Goal: Task Accomplishment & Management: Use online tool/utility

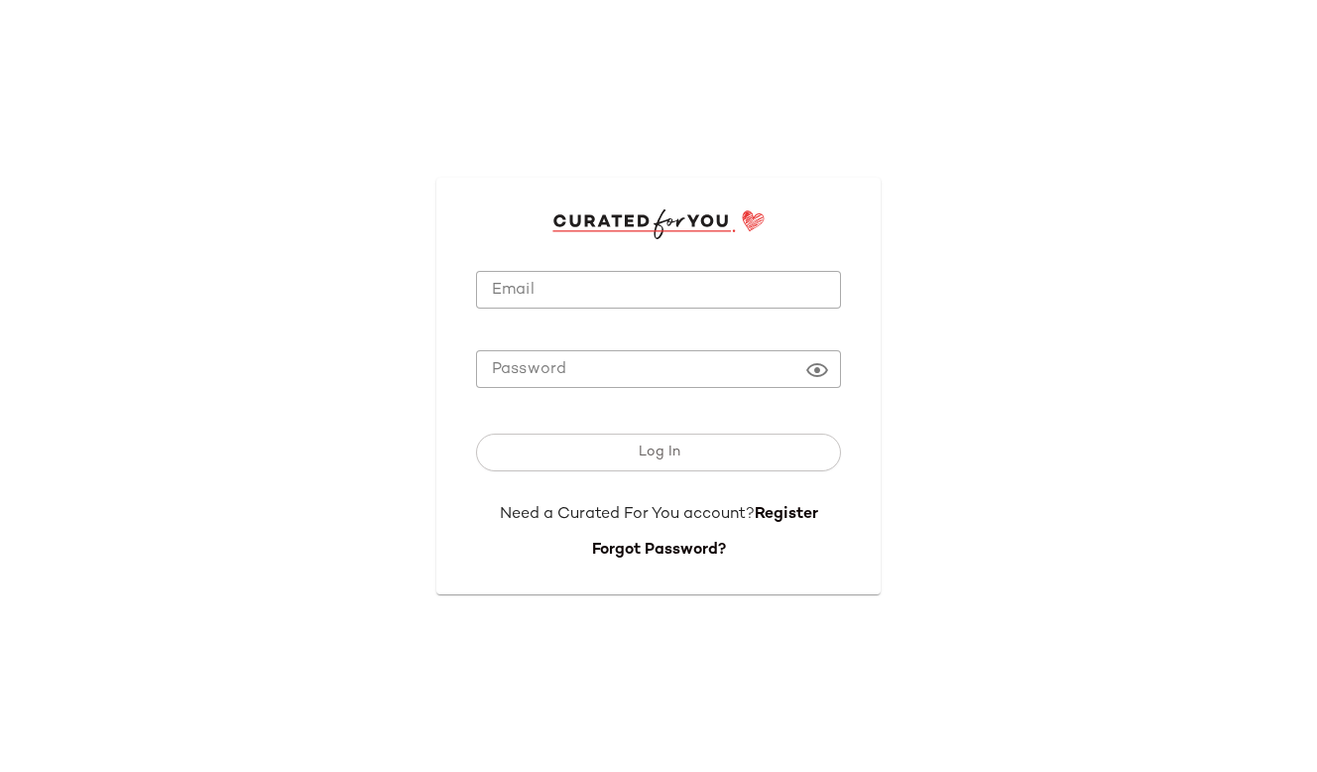
click at [600, 302] on input "Email" at bounding box center [658, 290] width 365 height 39
type input "**********"
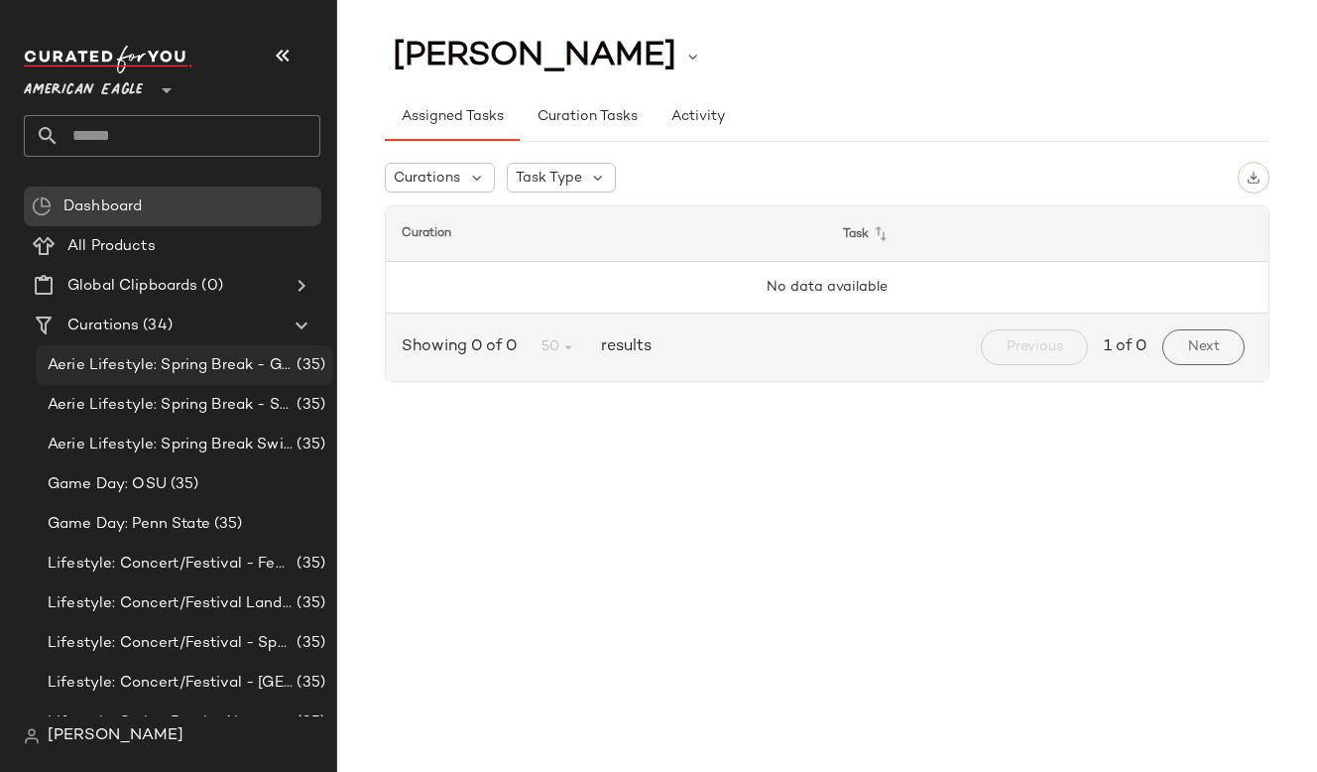
click at [199, 349] on div "Aerie Lifestyle: Spring Break - Girly/Femme (35)" at bounding box center [185, 365] width 298 height 40
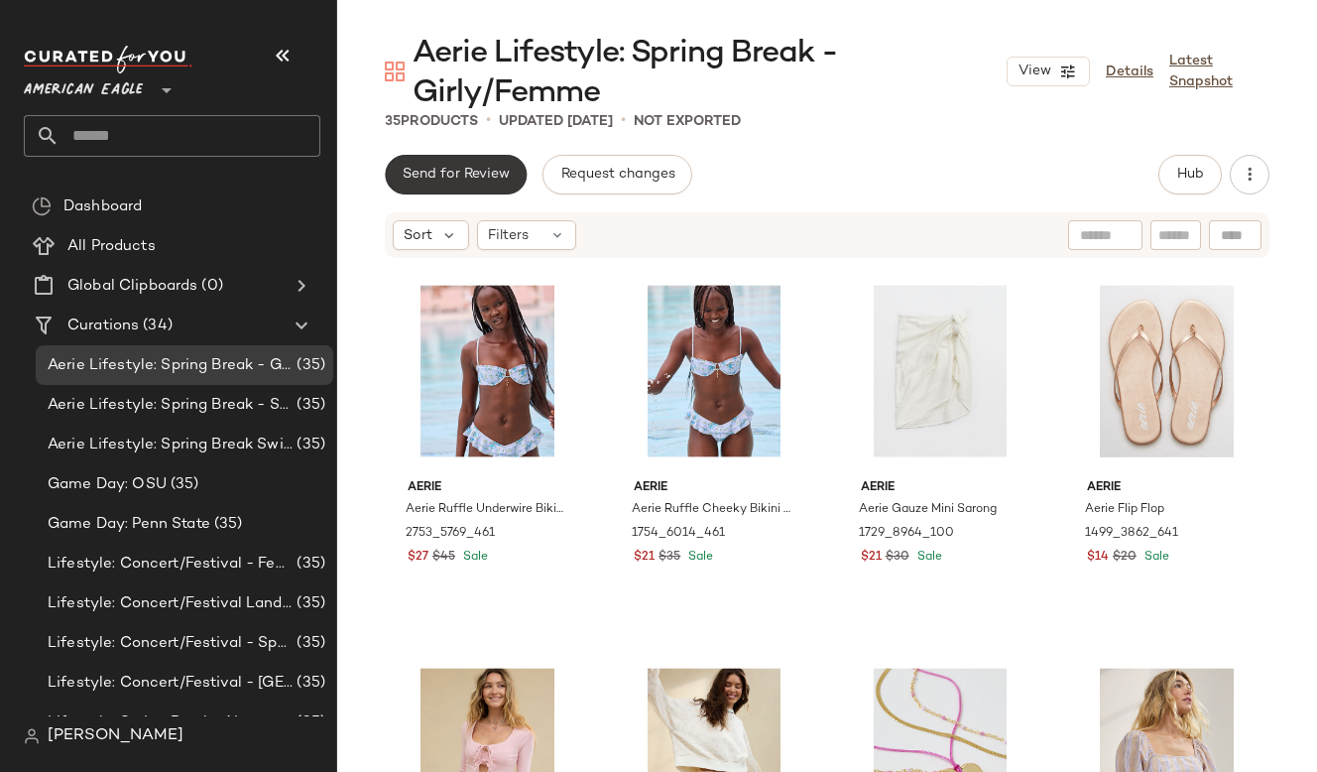
click at [466, 173] on span "Send for Review" at bounding box center [456, 175] width 108 height 16
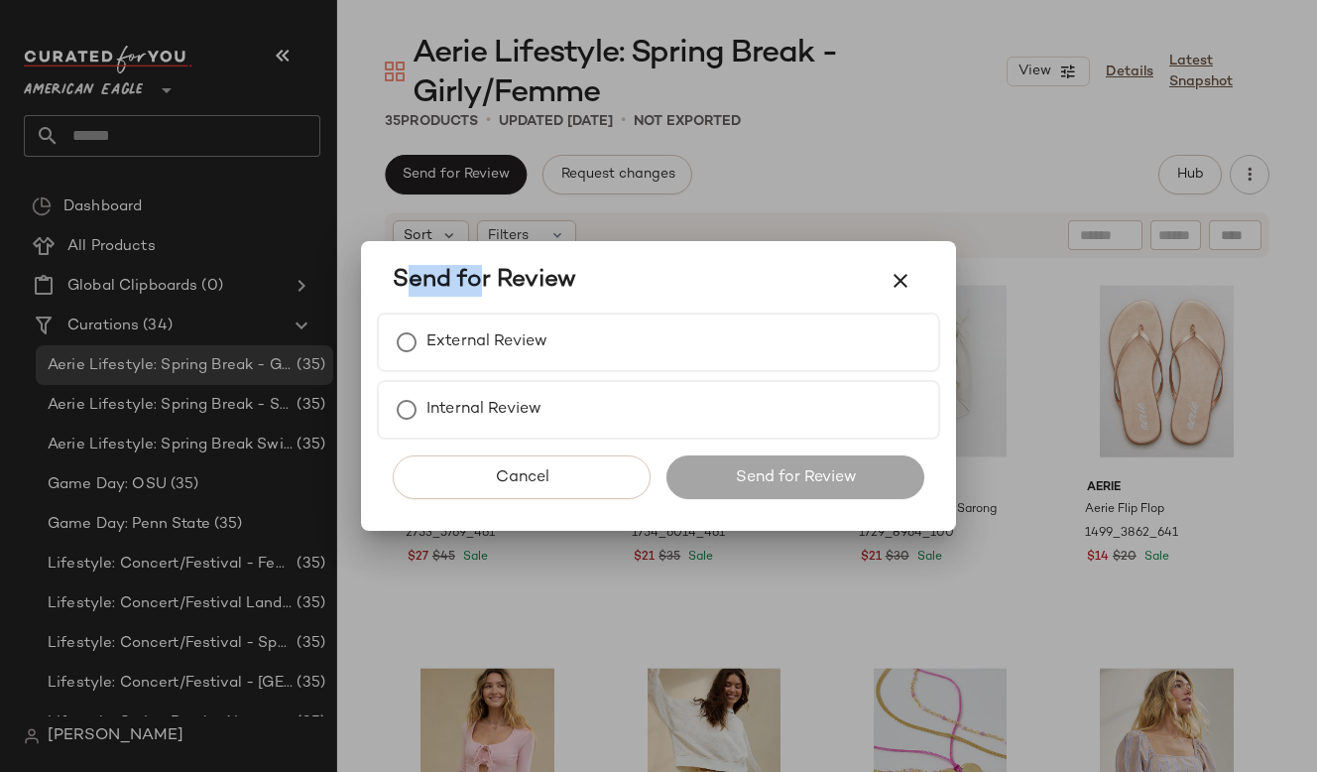
drag, startPoint x: 588, startPoint y: 254, endPoint x: 520, endPoint y: 250, distance: 68.5
click at [466, 266] on div "Send for Review" at bounding box center [658, 280] width 563 height 63
